Goal: Information Seeking & Learning: Learn about a topic

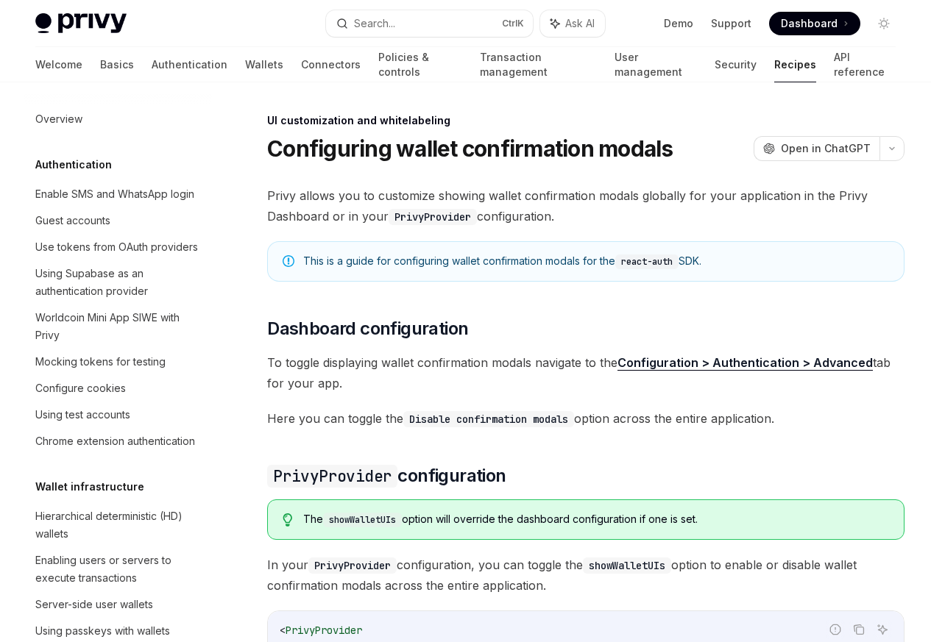
scroll to position [644, 0]
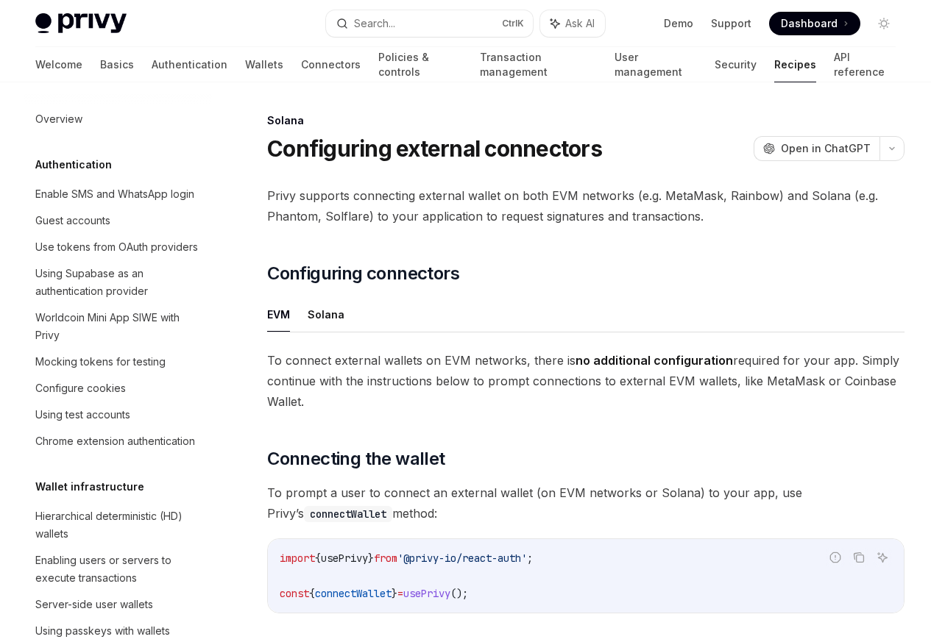
scroll to position [2357, 0]
